Goal: Find contact information: Obtain details needed to contact an individual or organization

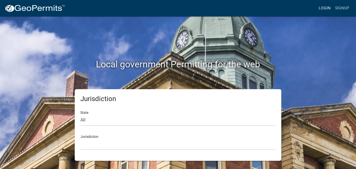
click at [324, 8] on link "Login" at bounding box center [324, 8] width 16 height 11
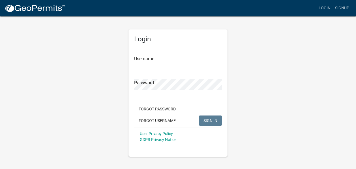
click at [183, 67] on form "Username Password Forgot Password Forgot Username SIGN IN User Privacy Policy G…" at bounding box center [178, 96] width 88 height 99
click at [168, 67] on form "Username Password Forgot Password Forgot Username SIGN IN User Privacy Policy G…" at bounding box center [178, 96] width 88 height 99
click at [167, 68] on form "Username Password Forgot Password Forgot Username SIGN IN User Privacy Policy G…" at bounding box center [178, 96] width 88 height 99
click at [154, 69] on form "Username Password Forgot Password Forgot Username SIGN IN User Privacy Policy G…" at bounding box center [178, 96] width 88 height 99
click at [140, 67] on form "Username Password Forgot Password Forgot Username SIGN IN User Privacy Policy G…" at bounding box center [178, 96] width 88 height 99
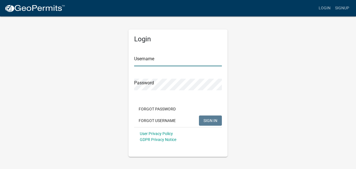
click at [140, 57] on input "Username" at bounding box center [178, 61] width 88 height 12
type input "healthcareplus"
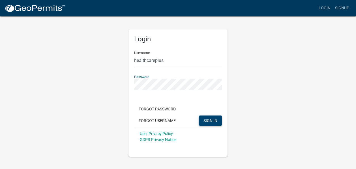
click at [215, 121] on span "SIGN IN" at bounding box center [211, 120] width 14 height 5
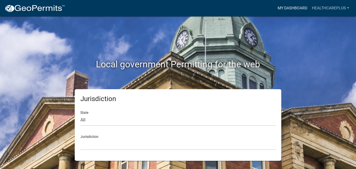
click at [306, 7] on link "My Dashboard" at bounding box center [292, 8] width 34 height 11
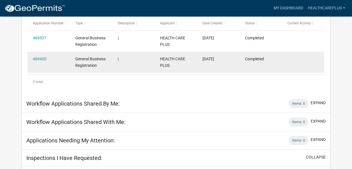
scroll to position [103, 0]
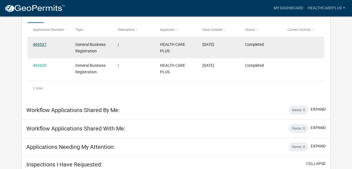
click at [46, 44] on link "469537" at bounding box center [40, 44] width 14 height 5
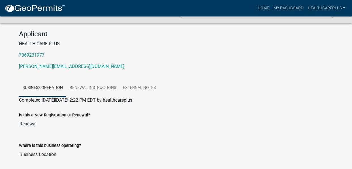
scroll to position [57, 0]
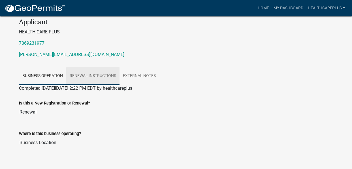
click at [91, 78] on link "Renewal Instructions" at bounding box center [92, 76] width 53 height 18
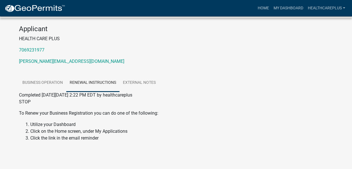
scroll to position [51, 0]
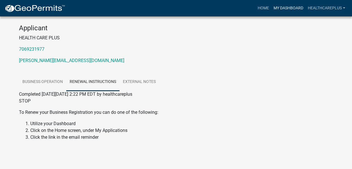
click at [286, 8] on link "My Dashboard" at bounding box center [288, 8] width 34 height 11
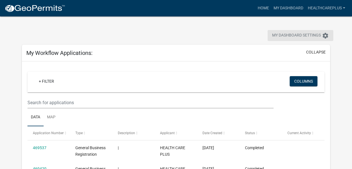
click at [309, 35] on span "My Dashboard Settings" at bounding box center [296, 35] width 49 height 7
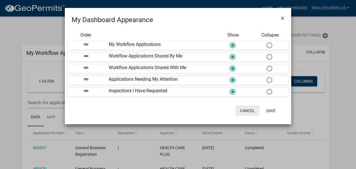
click at [251, 111] on button "Cancel" at bounding box center [248, 111] width 24 height 10
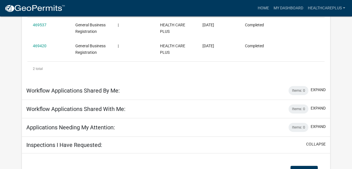
scroll to position [132, 0]
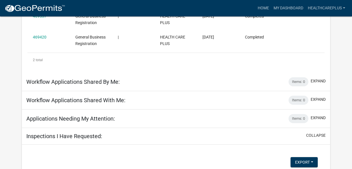
click at [94, 81] on h5 "Workflow Applications Shared By Me:" at bounding box center [72, 81] width 93 height 7
click at [79, 119] on h5 "Applications Needing My Attention:" at bounding box center [70, 118] width 89 height 7
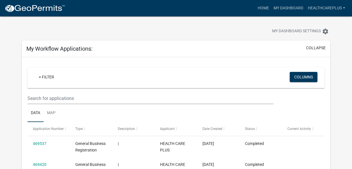
scroll to position [0, 0]
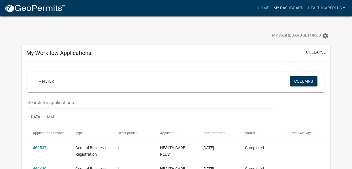
click at [288, 8] on link "My Dashboard" at bounding box center [288, 8] width 34 height 11
click at [268, 8] on link "Home" at bounding box center [263, 8] width 16 height 11
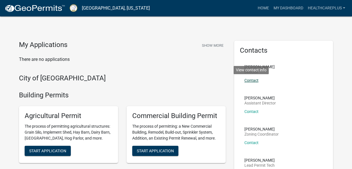
click at [256, 81] on link "Contact" at bounding box center [251, 80] width 14 height 5
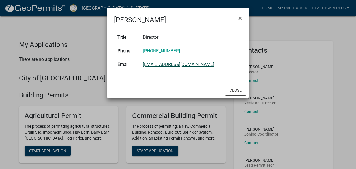
click at [189, 65] on link "[EMAIL_ADDRESS][DOMAIN_NAME]" at bounding box center [178, 64] width 71 height 5
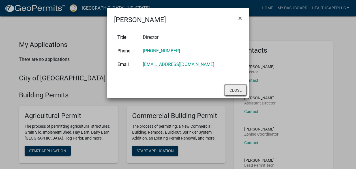
click at [239, 89] on button "Close" at bounding box center [236, 90] width 22 height 11
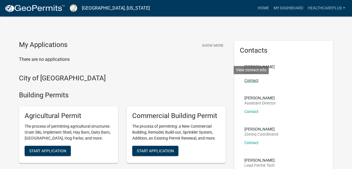
click at [256, 80] on link "Contact" at bounding box center [251, 80] width 14 height 5
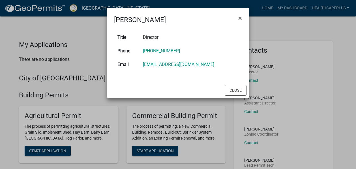
drag, startPoint x: 213, startPoint y: 64, endPoint x: 142, endPoint y: 70, distance: 71.6
click at [142, 70] on tr "Email [EMAIL_ADDRESS][DOMAIN_NAME]" at bounding box center [178, 65] width 128 height 14
copy tr "[EMAIL_ADDRESS][DOMAIN_NAME]"
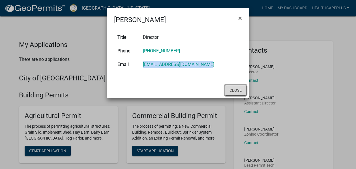
click at [234, 89] on button "Close" at bounding box center [236, 90] width 22 height 11
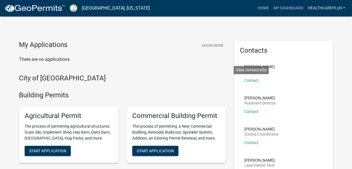
click at [338, 9] on link "healthcareplus" at bounding box center [326, 8] width 42 height 11
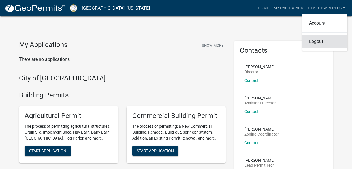
click at [315, 43] on link "Logout" at bounding box center [324, 42] width 45 height 14
